Goal: Task Accomplishment & Management: Complete application form

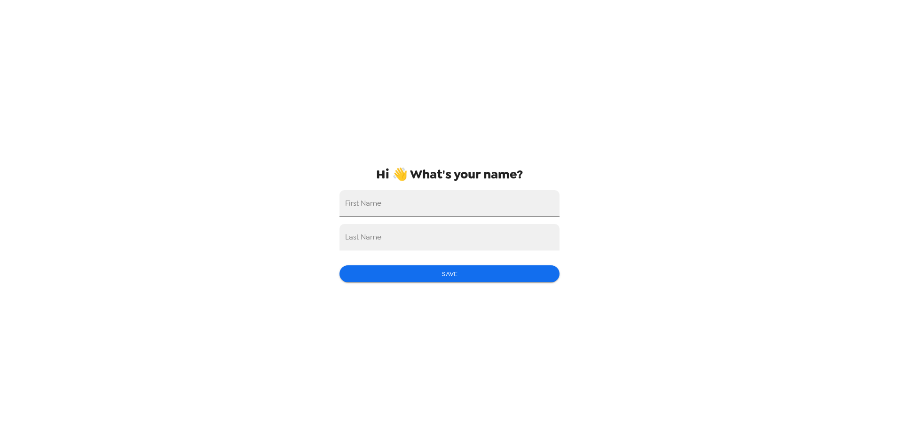
click at [375, 209] on input "First Name" at bounding box center [449, 203] width 220 height 26
type input "[GEOGRAPHIC_DATA]"
type input "Dyck"
click at [394, 266] on button "Save" at bounding box center [449, 274] width 220 height 17
